Goal: Task Accomplishment & Management: Use online tool/utility

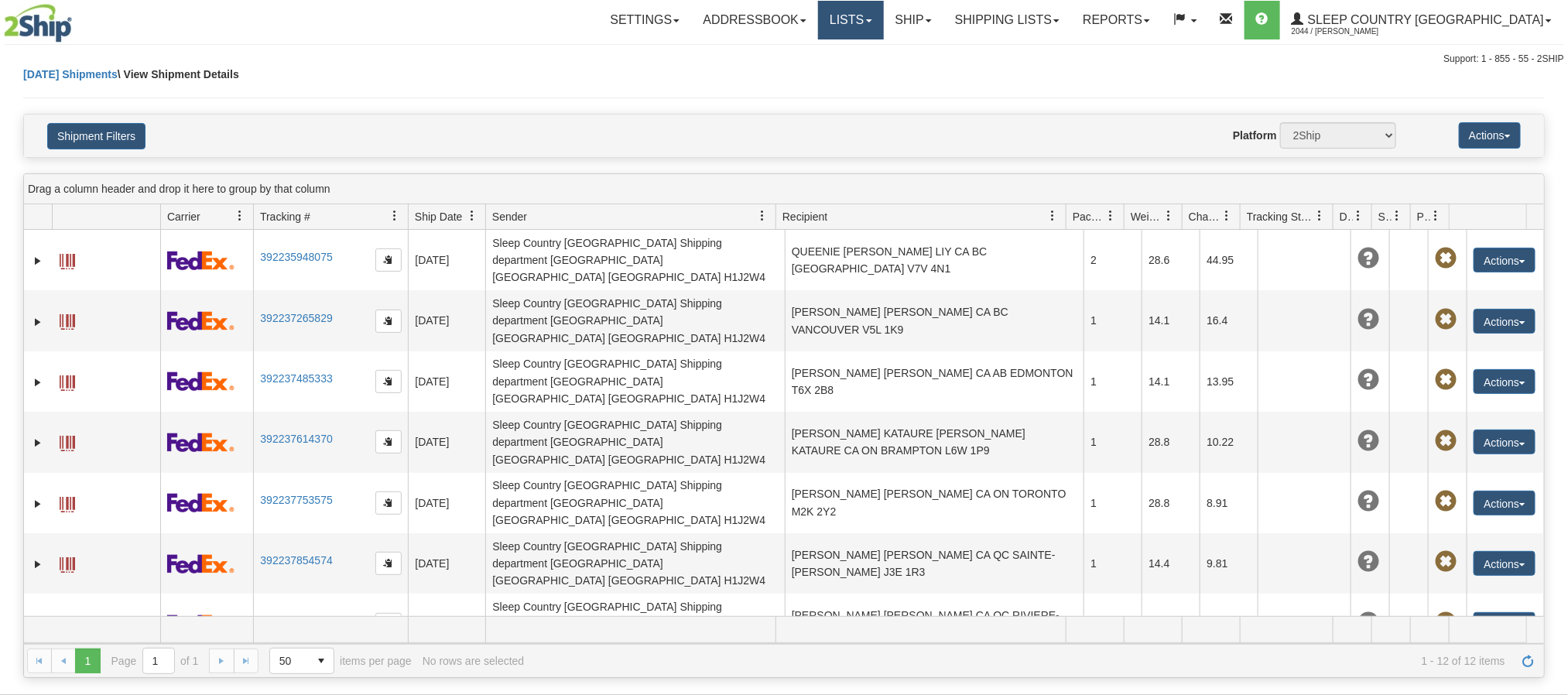
click at [883, 28] on link "Lists" at bounding box center [850, 20] width 65 height 39
click at [944, 16] on link "Ship" at bounding box center [914, 20] width 60 height 39
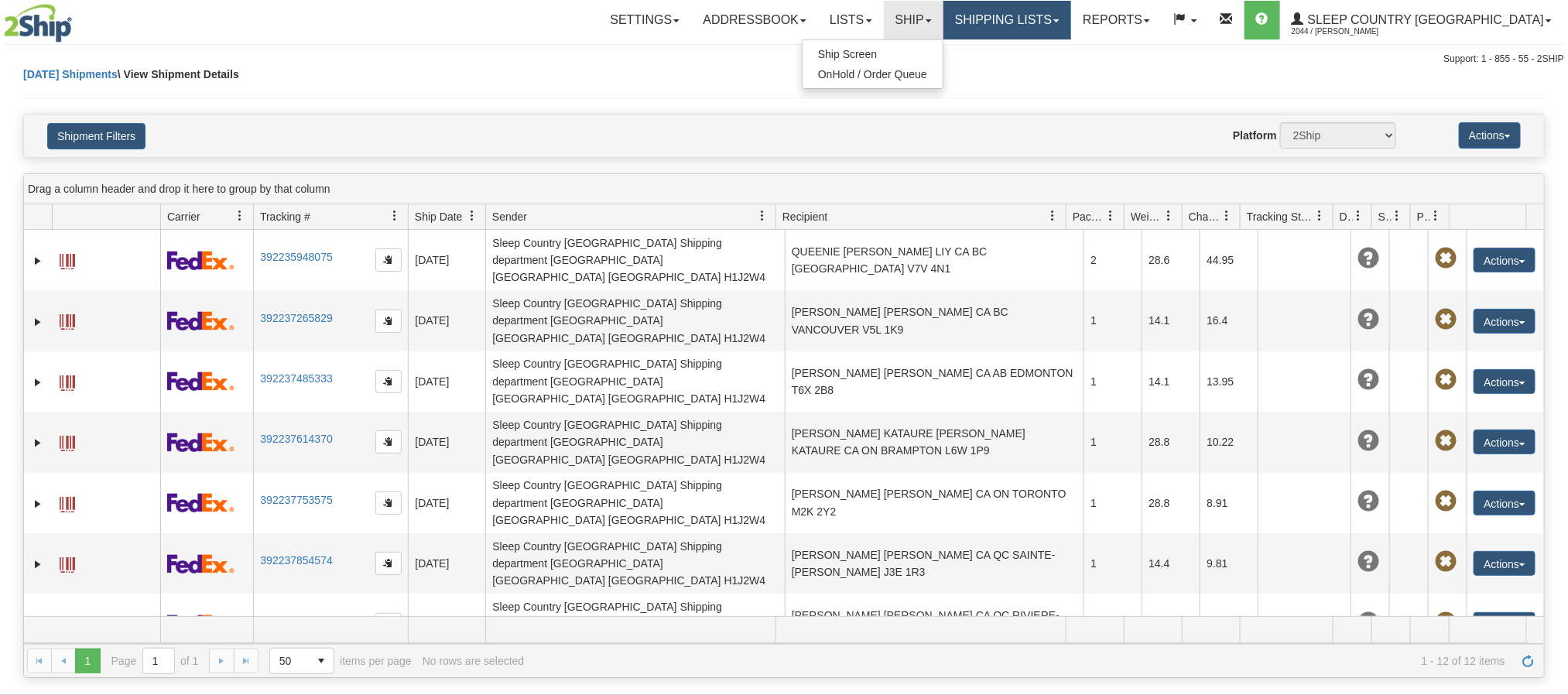
click at [1071, 26] on link "Shipping lists" at bounding box center [1008, 20] width 128 height 39
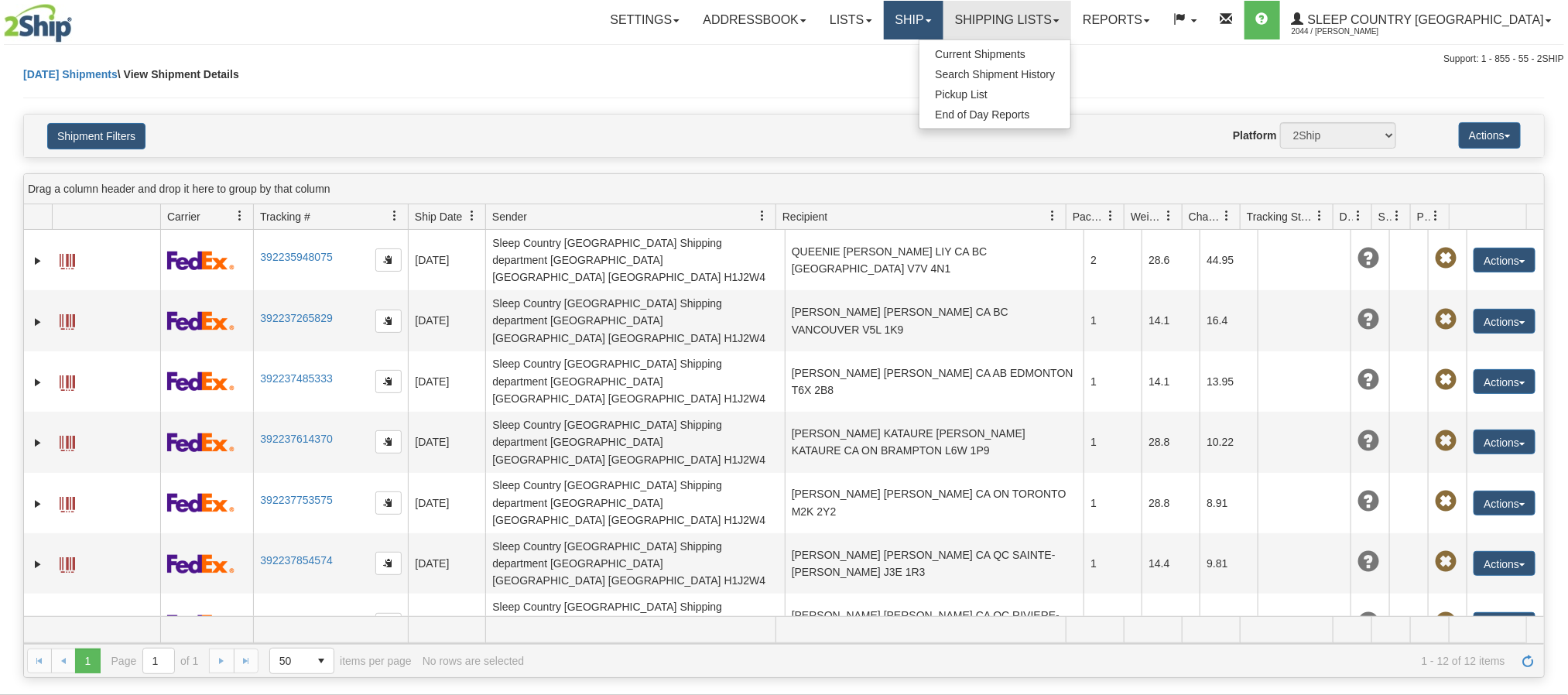
click at [944, 12] on link "Ship" at bounding box center [914, 20] width 60 height 39
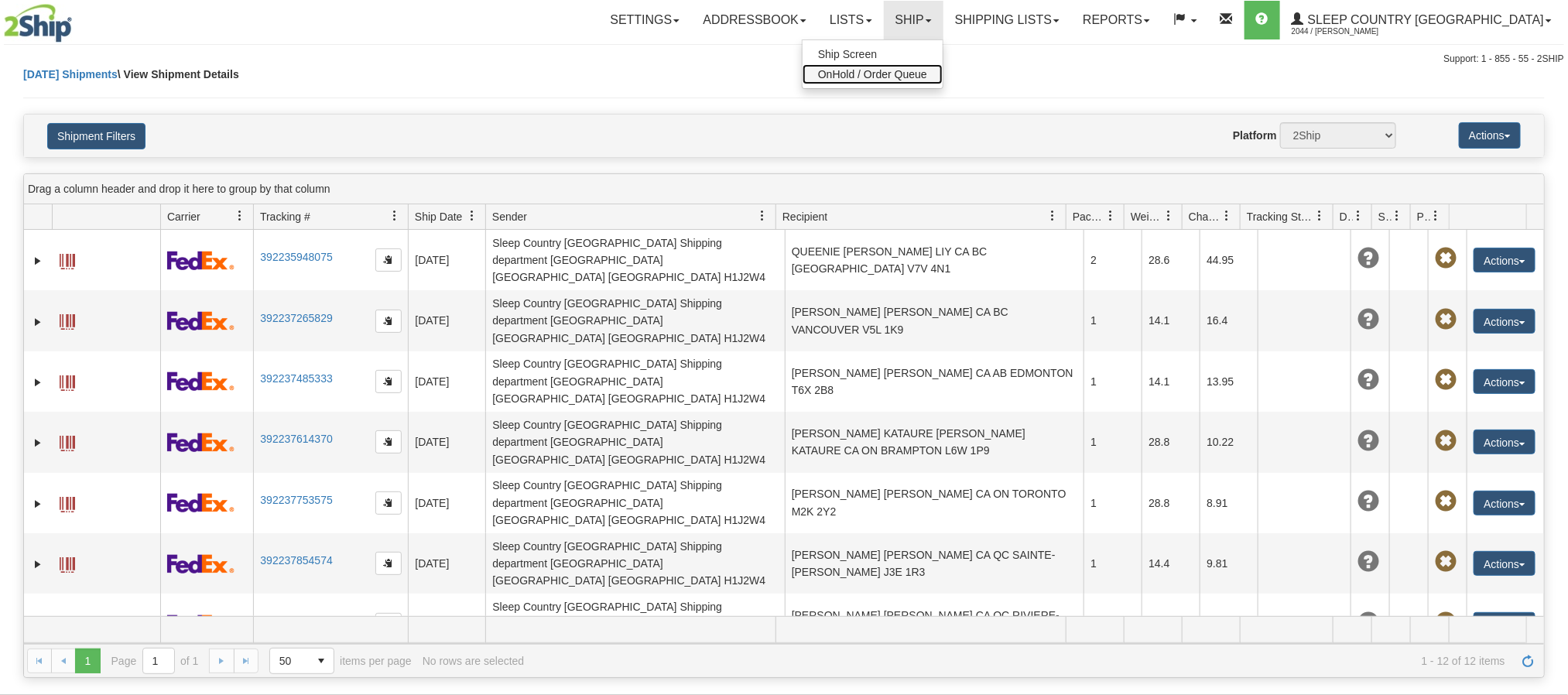
click at [927, 68] on span "OnHold / Order Queue" at bounding box center [872, 74] width 109 height 12
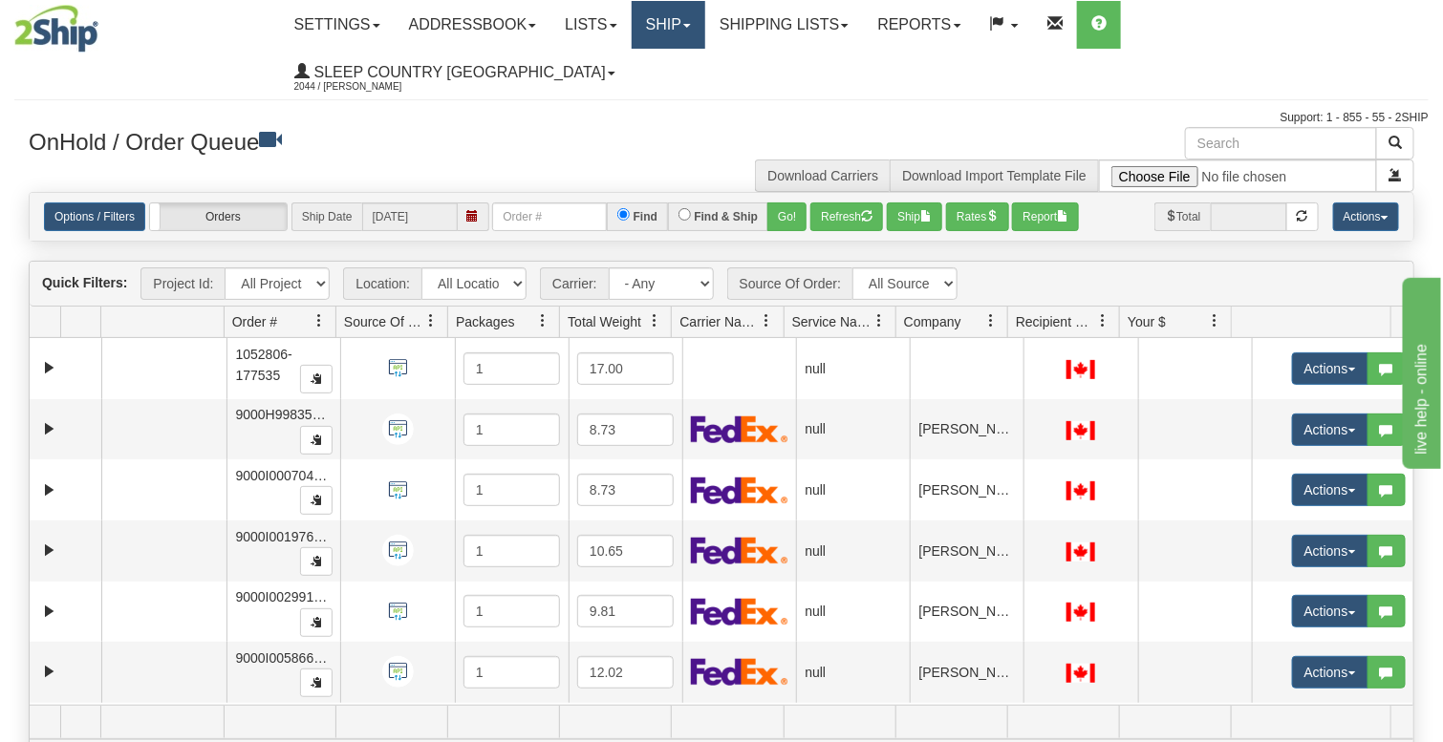
click at [705, 37] on link "Ship" at bounding box center [669, 25] width 74 height 48
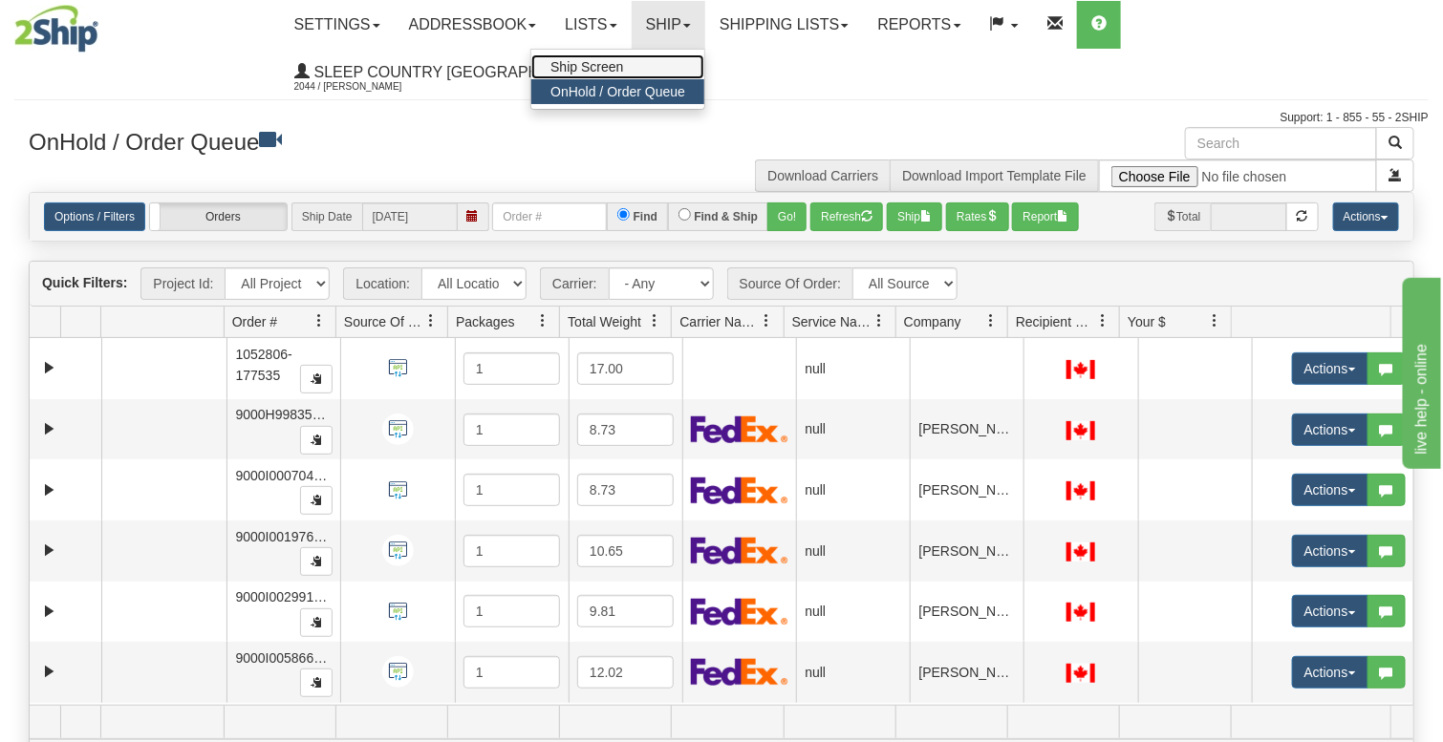
click at [623, 67] on span "Ship Screen" at bounding box center [586, 66] width 73 height 15
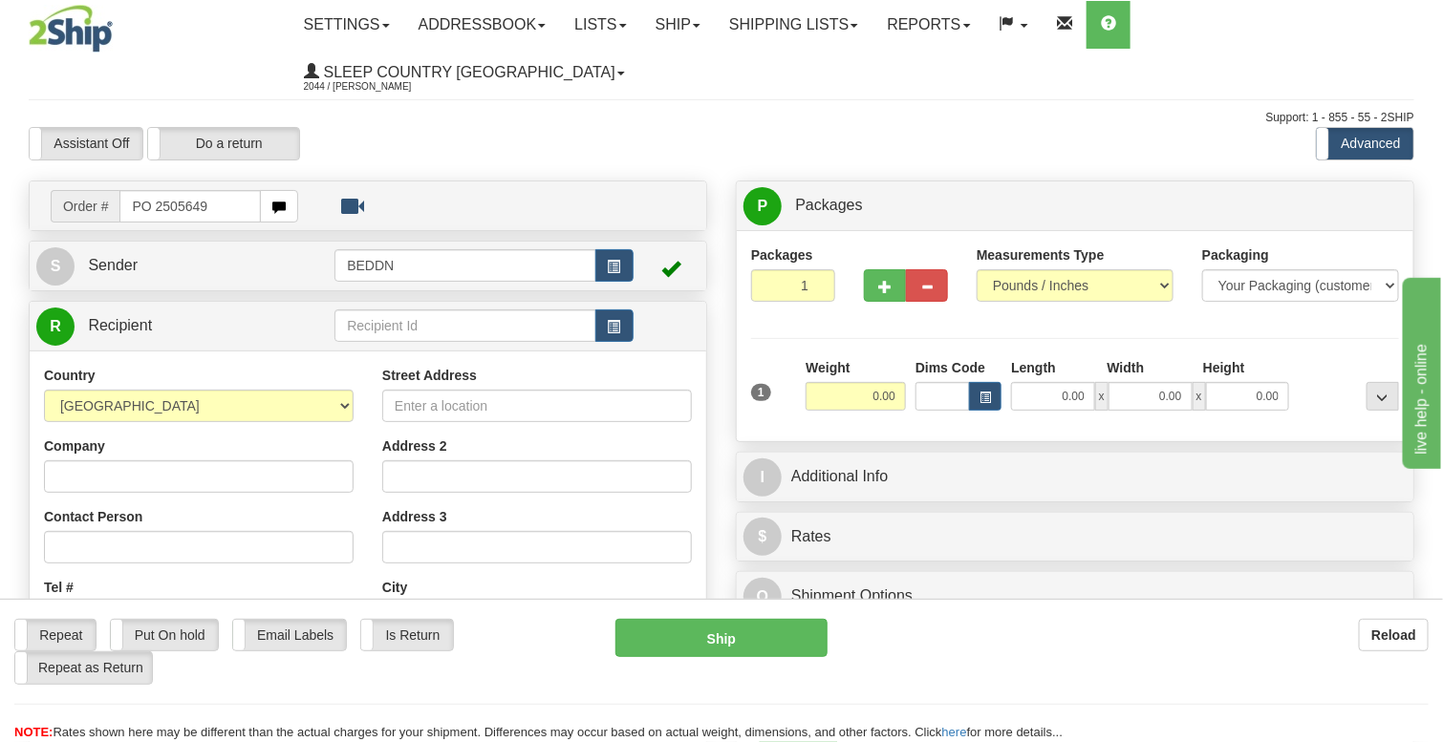
click at [158, 190] on input "PO 2505649" at bounding box center [189, 206] width 141 height 32
click at [156, 190] on input "PO 2505649" at bounding box center [189, 206] width 141 height 32
drag, startPoint x: 155, startPoint y: 164, endPoint x: 116, endPoint y: 169, distance: 39.5
click at [116, 190] on div "Order # PO 2505649" at bounding box center [174, 206] width 247 height 32
click at [204, 190] on input "2505649" at bounding box center [189, 206] width 141 height 32
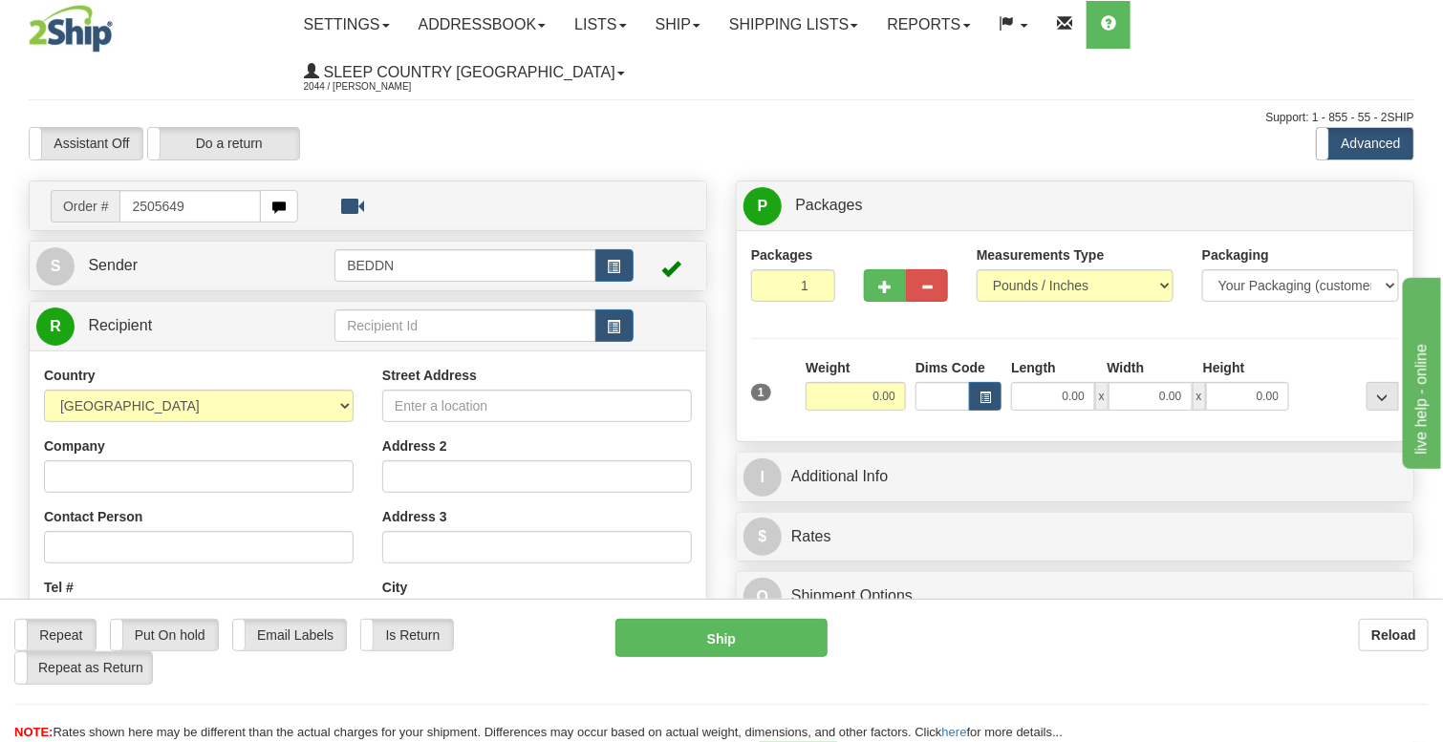
type input "2505649"
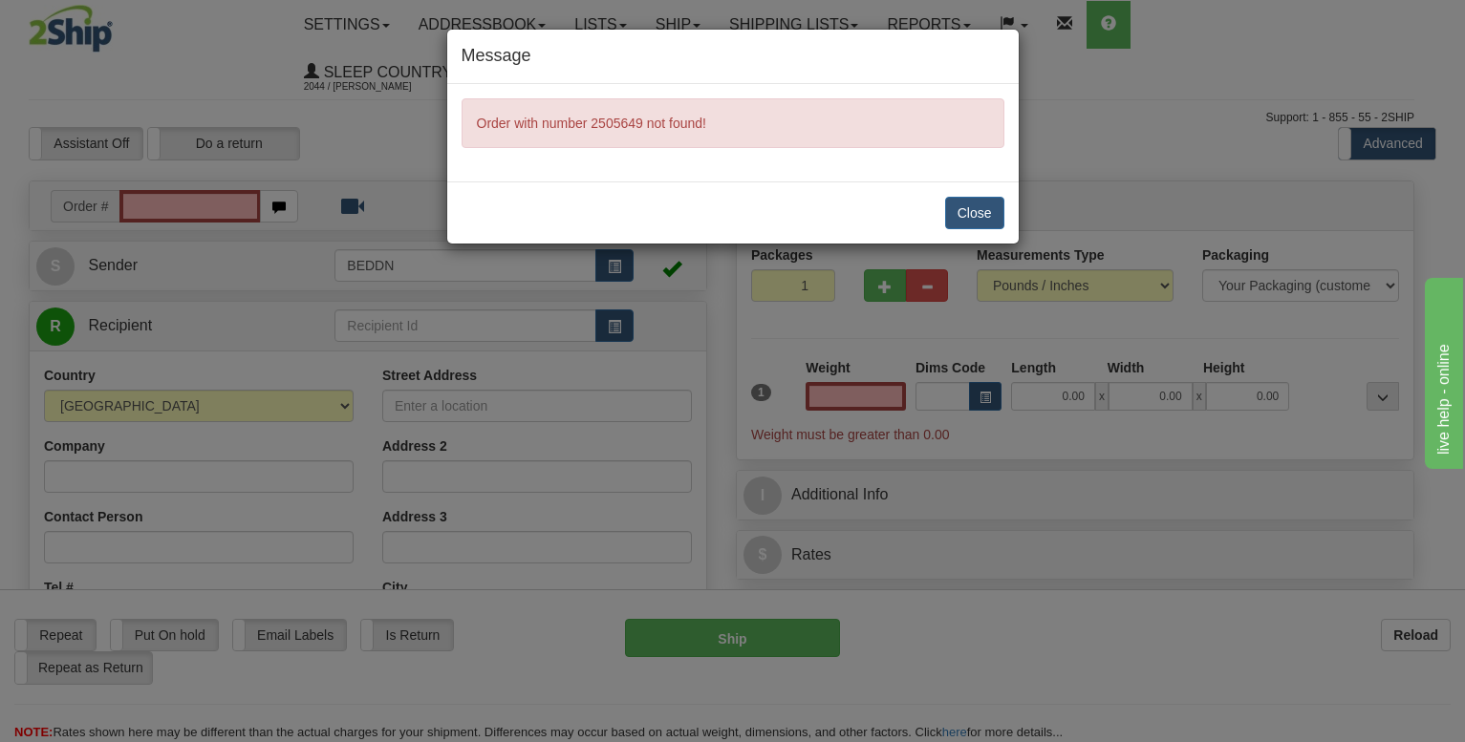
type input "0.00"
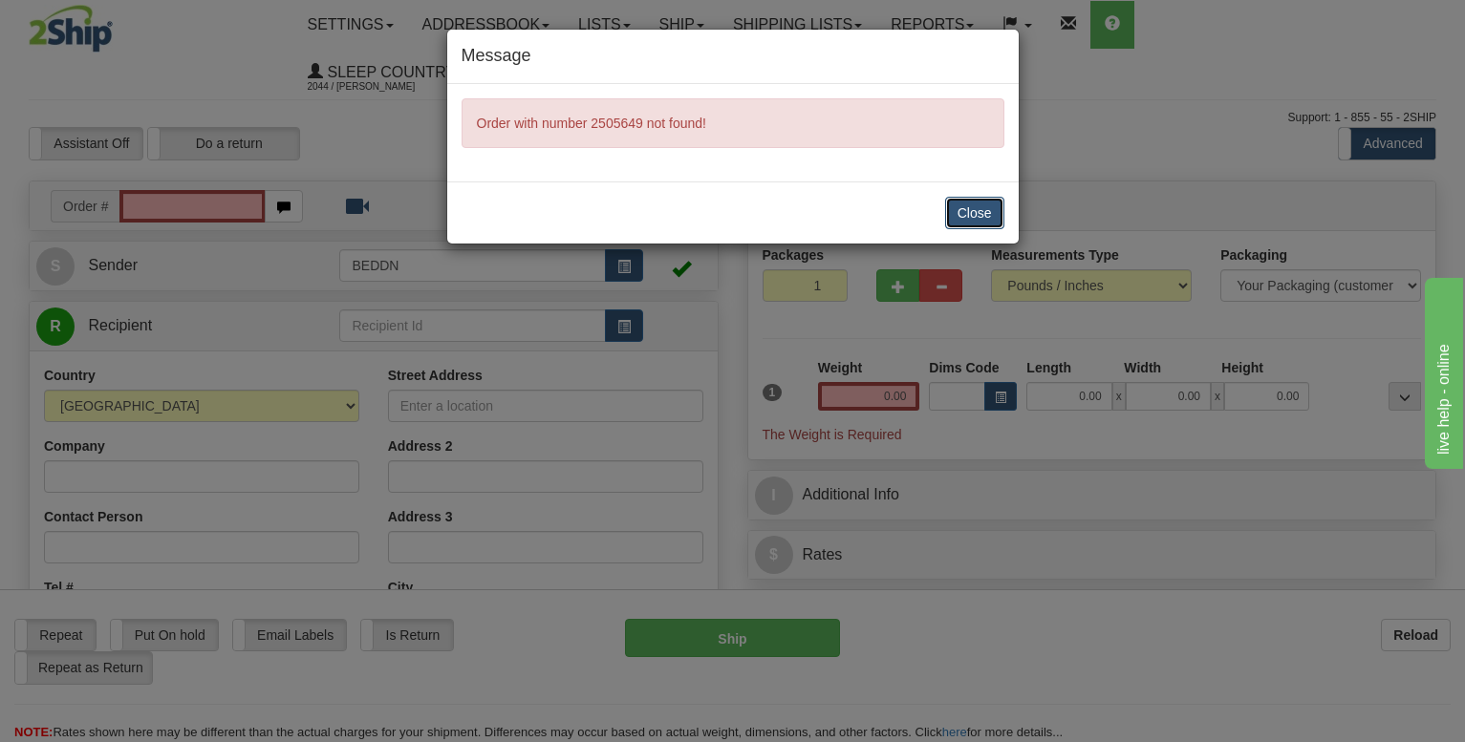
click at [966, 207] on button "Close" at bounding box center [974, 213] width 59 height 32
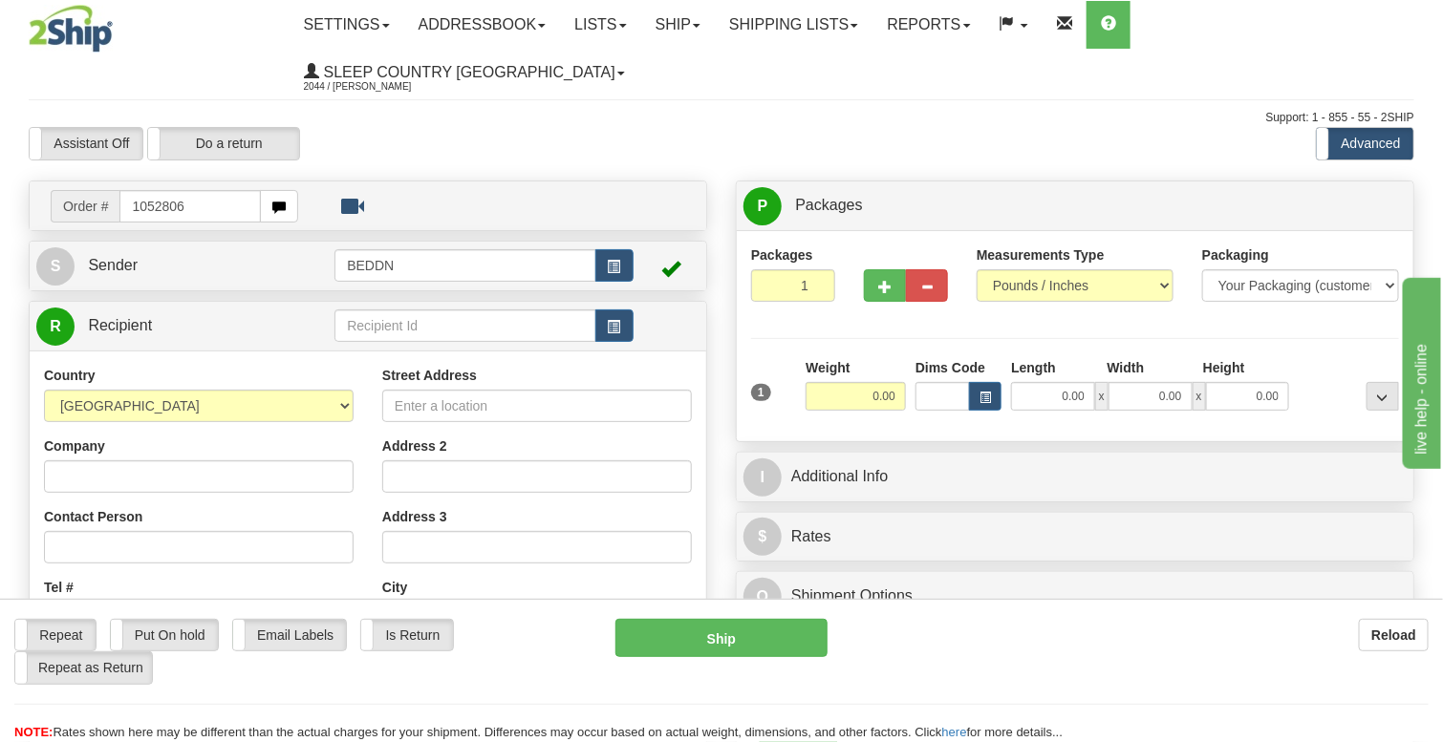
type input "1052806"
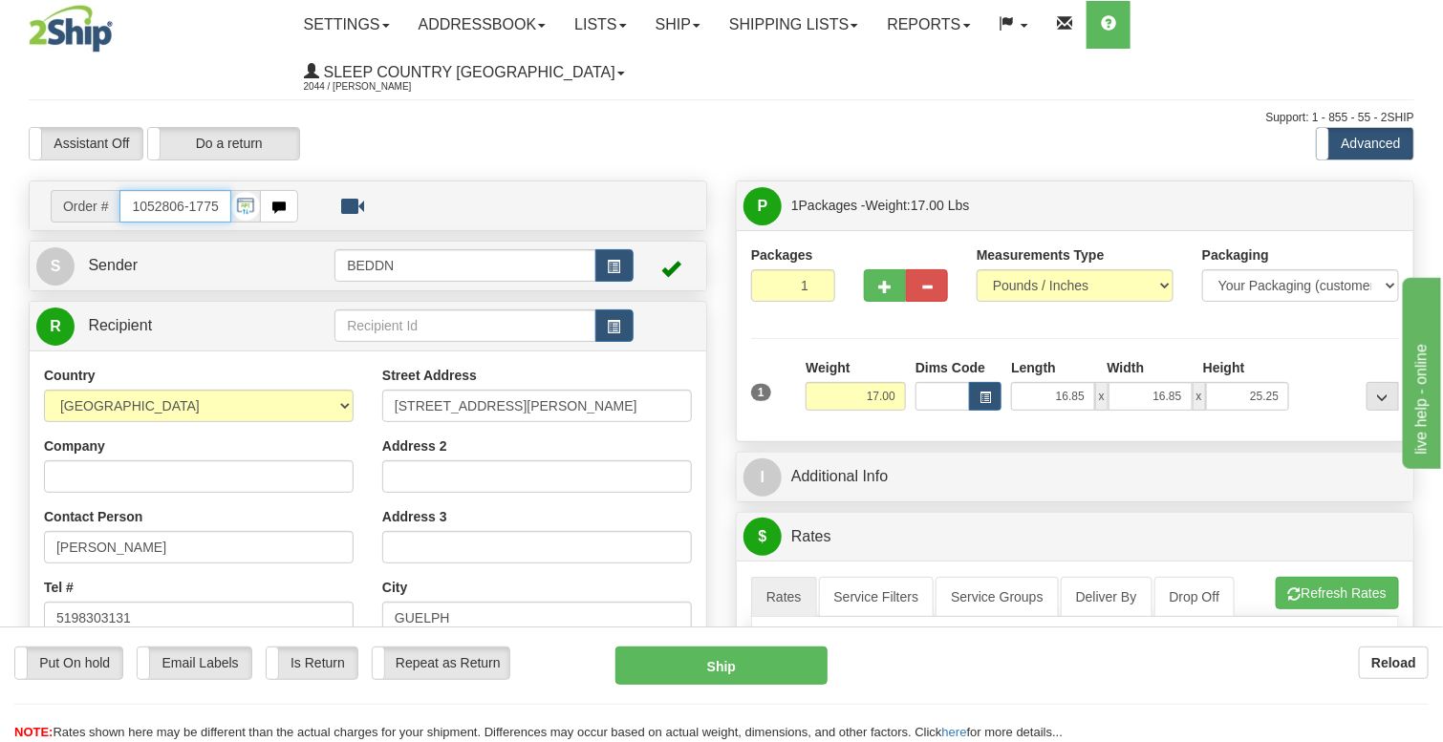
click at [139, 190] on input "1052806-177535" at bounding box center [175, 206] width 112 height 32
paste input "1052806"
type input "1052806"
click at [143, 190] on input "1052806-177535" at bounding box center [175, 206] width 112 height 32
paste input "1051999"
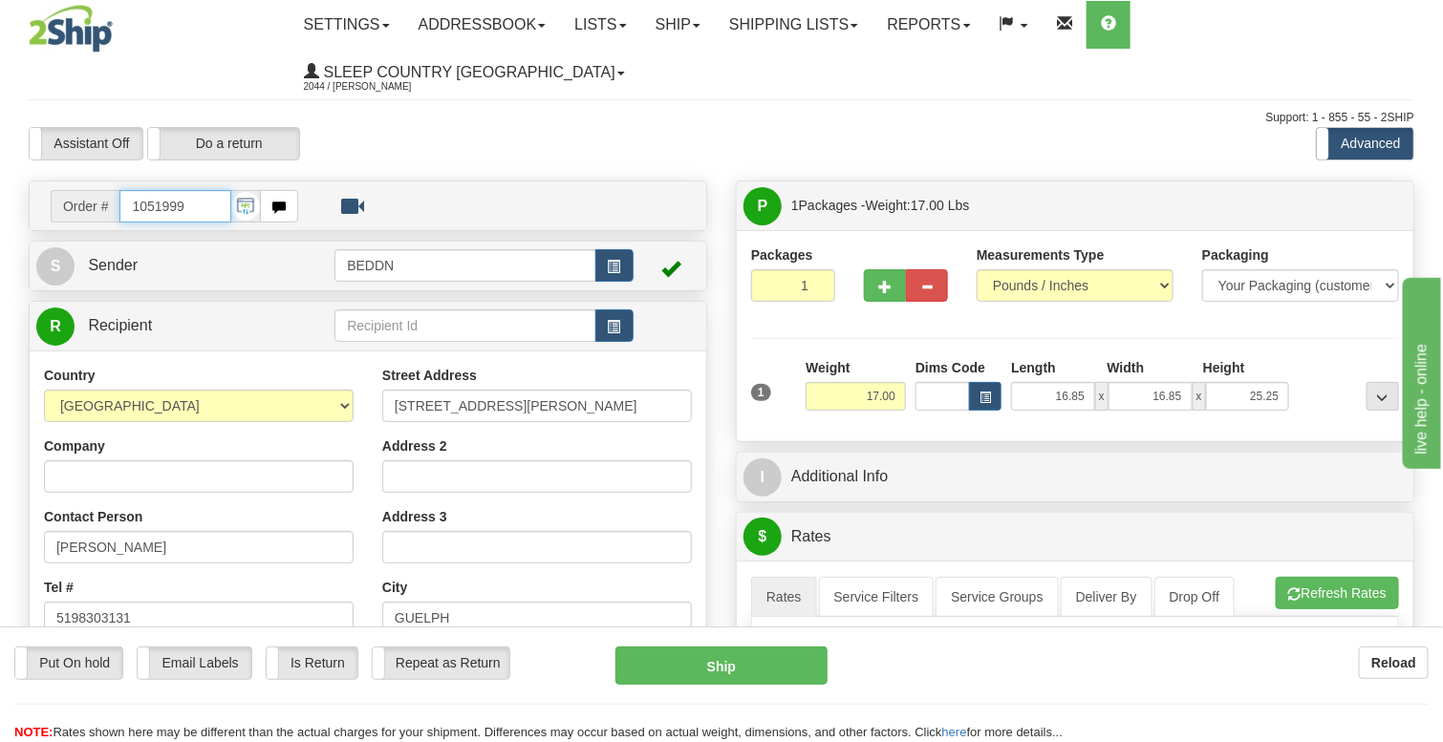
type input "1051999"
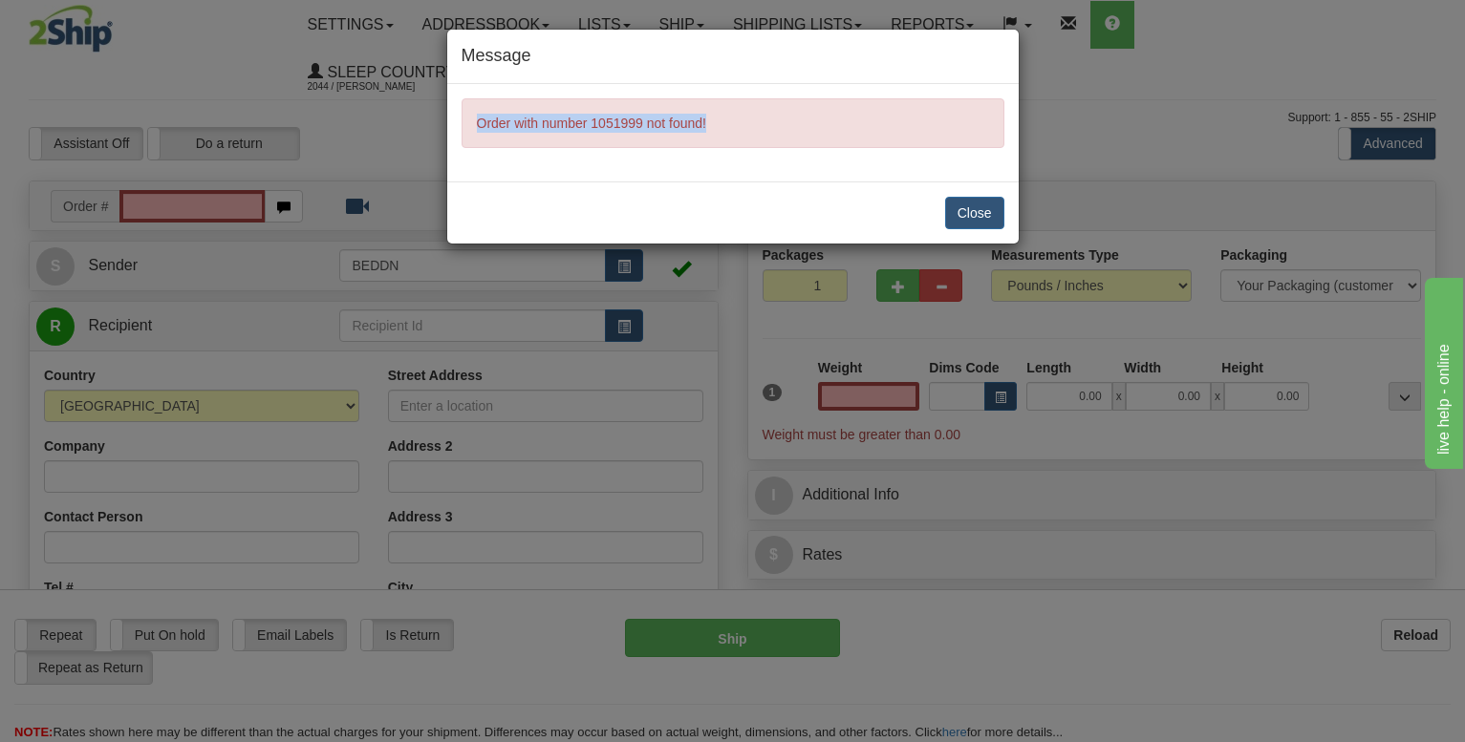
drag, startPoint x: 703, startPoint y: 124, endPoint x: 456, endPoint y: 121, distance: 247.5
click at [456, 121] on div "Order with number 1051999 not found!" at bounding box center [732, 132] width 571 height 97
copy span "Order with number 1051999 not found!"
click at [970, 210] on button "Close" at bounding box center [974, 213] width 59 height 32
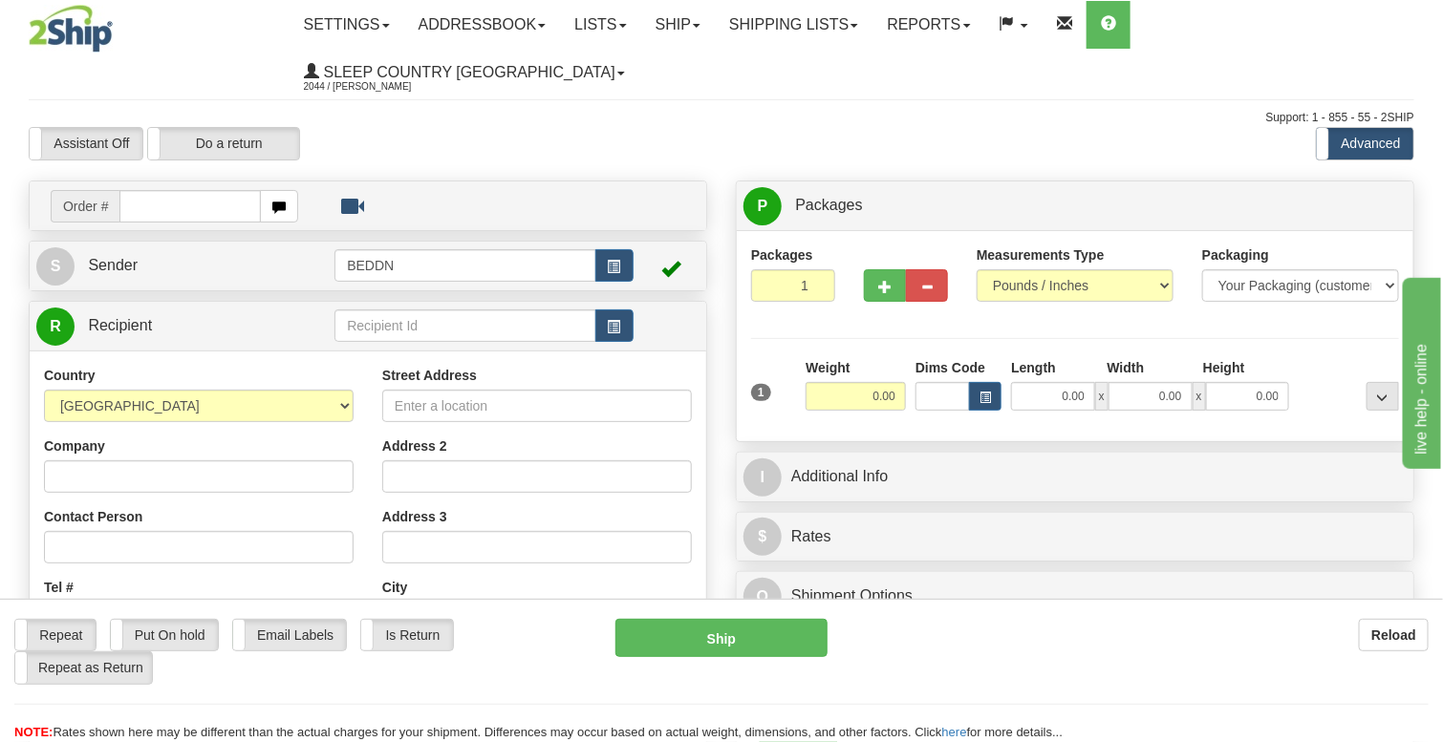
click at [451, 127] on div "Assistant On Assistant Off Do a return Do a return" at bounding box center [309, 143] width 590 height 33
